Goal: Communication & Community: Answer question/provide support

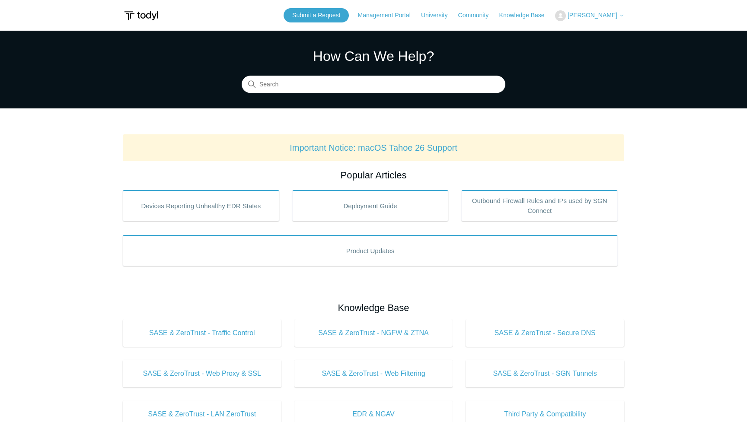
click at [576, 15] on span "[PERSON_NAME]" at bounding box center [593, 15] width 50 height 7
click at [572, 35] on link "My Support Requests" at bounding box center [598, 33] width 84 height 15
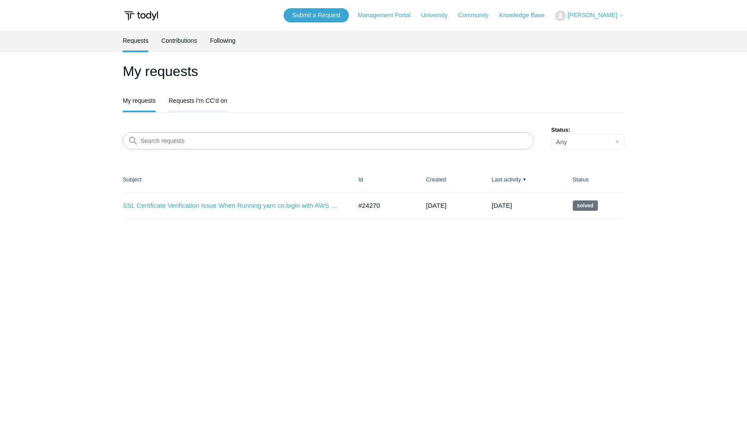
click at [200, 97] on link "Requests I'm CC'd on" at bounding box center [198, 100] width 58 height 18
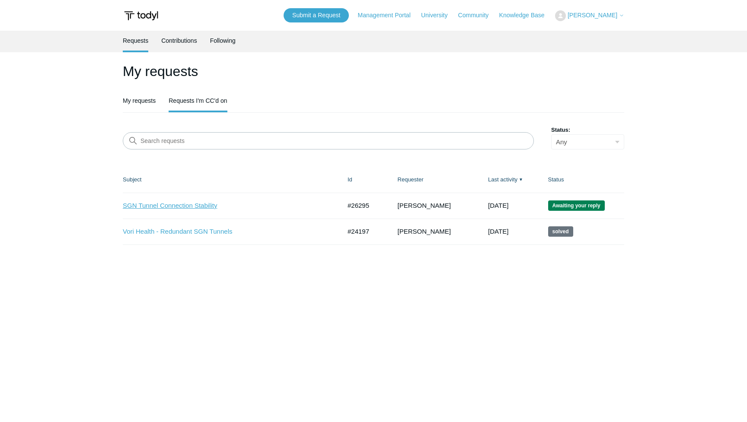
click at [194, 207] on link "SGN Tunnel Connection Stability" at bounding box center [225, 206] width 205 height 10
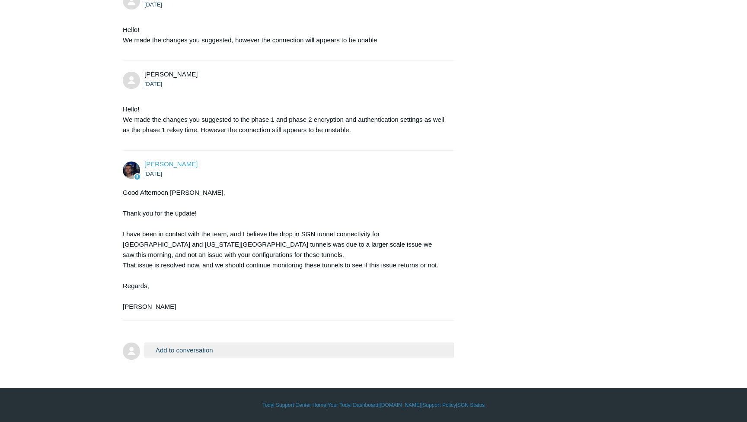
scroll to position [1188, 0]
click at [223, 354] on button "Add to conversation" at bounding box center [299, 350] width 310 height 15
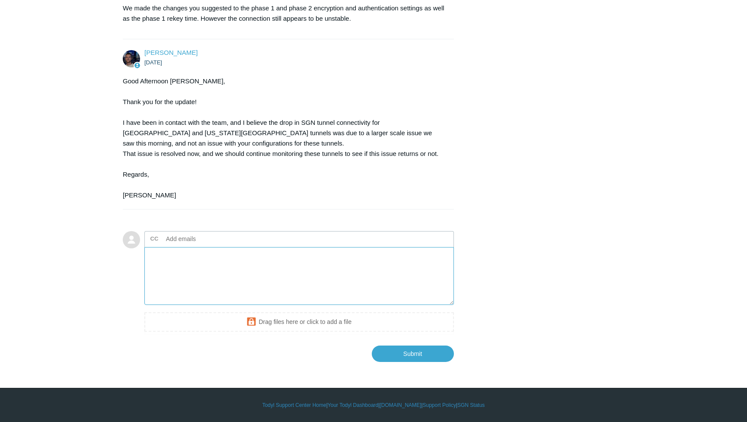
scroll to position [1299, 0]
paste textarea "We are still having connection issues with SGN tunnels. While on Todyl still un…"
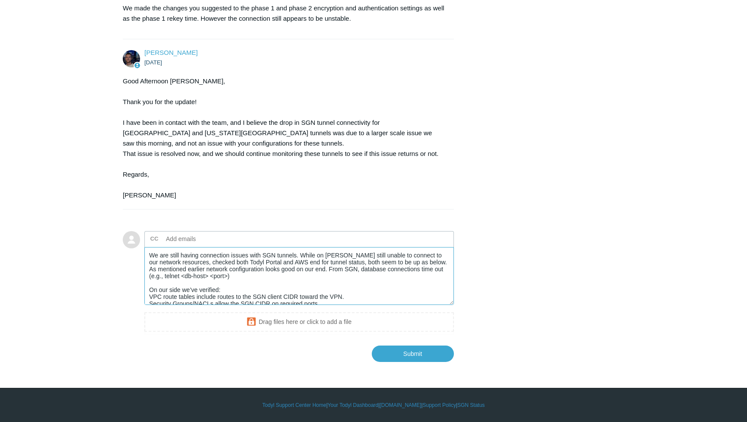
drag, startPoint x: 415, startPoint y: 263, endPoint x: 392, endPoint y: 262, distance: 23.4
click at [392, 262] on textarea "We are still having connection issues with SGN tunnels. While on Todyl still un…" at bounding box center [299, 276] width 310 height 58
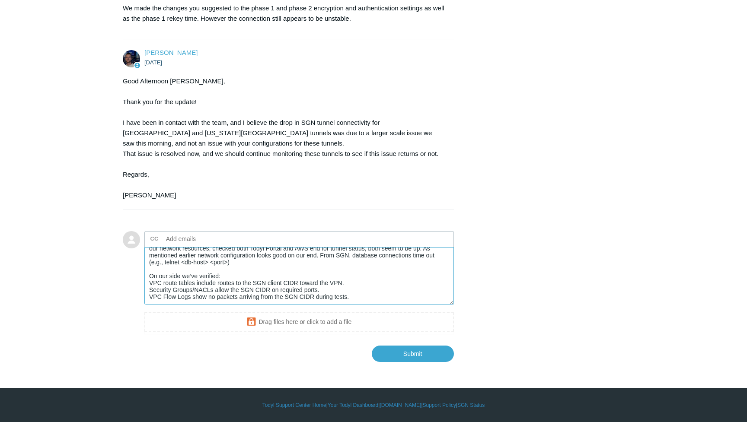
scroll to position [20, 0]
click at [361, 288] on textarea "We are still having connection issues with SGN tunnels. While on Todyl still un…" at bounding box center [299, 276] width 310 height 58
paste textarea "Can you check if there is anything additionally to be done on SGN side to enabl…"
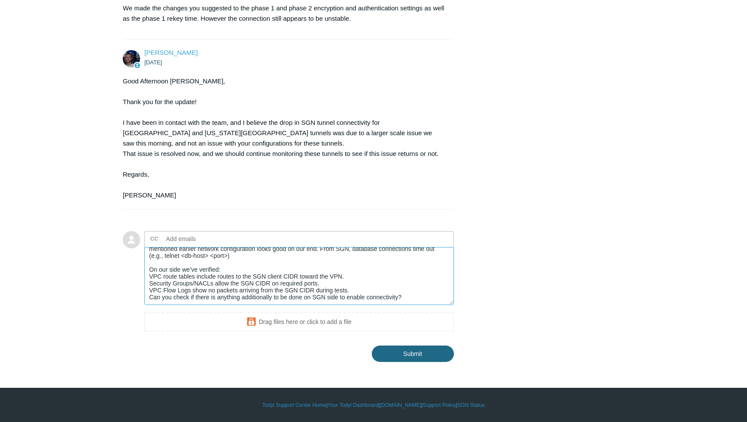
type textarea "We are still having connection issues with SGN tunnels. While on Todyl still un…"
click at [423, 355] on input "Submit" at bounding box center [413, 354] width 82 height 16
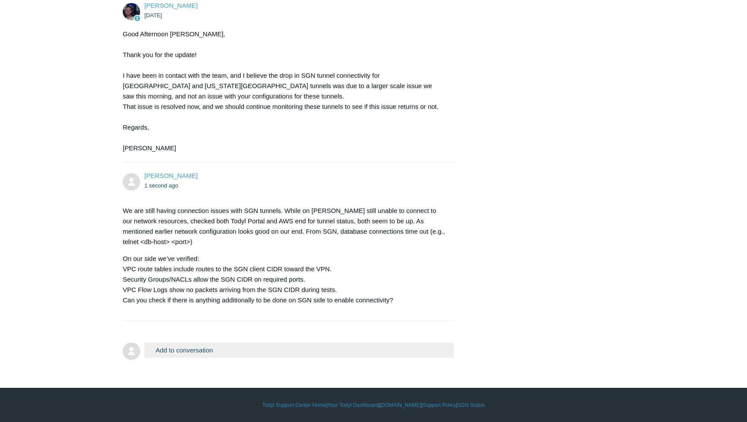
scroll to position [1346, 0]
click at [302, 355] on button "Add to conversation" at bounding box center [299, 350] width 310 height 15
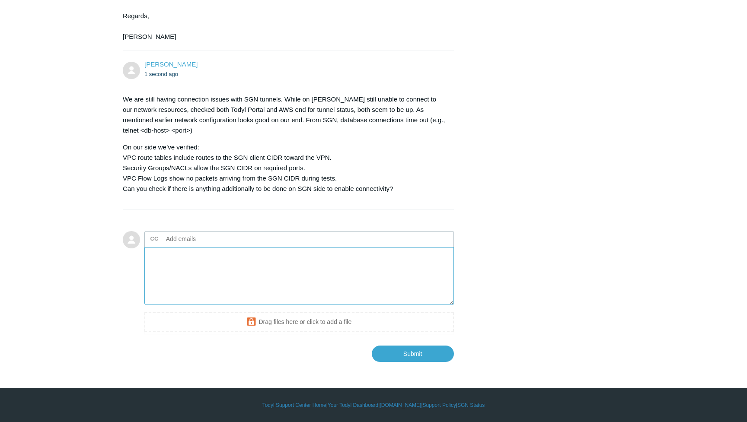
scroll to position [1458, 0]
